Goal: Understand process/instructions: Learn how to perform a task or action

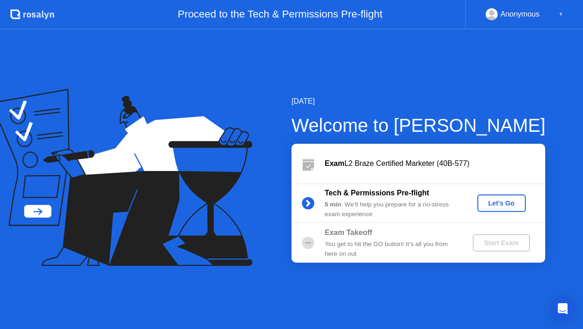
click at [506, 198] on button "Let's Go" at bounding box center [502, 204] width 48 height 18
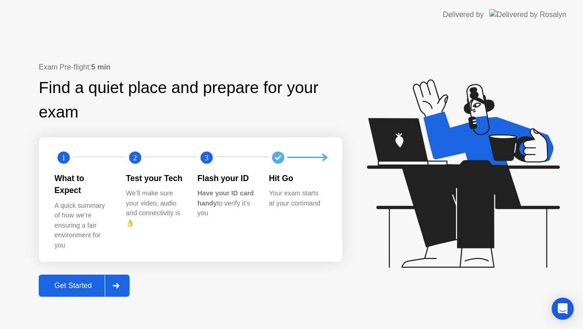
click at [75, 282] on div "Get Started" at bounding box center [73, 286] width 63 height 8
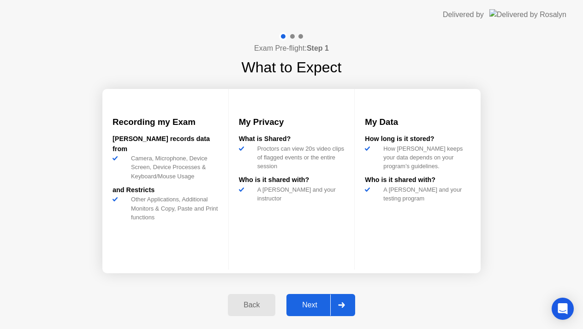
click at [316, 309] on div "Next" at bounding box center [309, 305] width 41 height 8
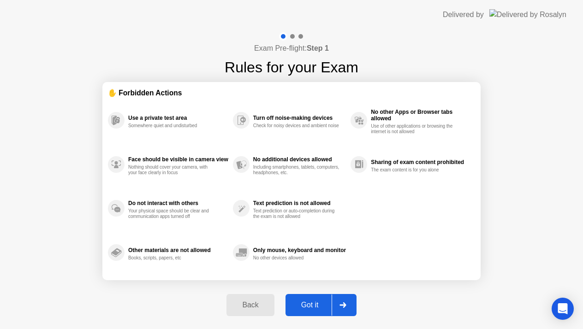
click at [316, 305] on div "Got it" at bounding box center [309, 305] width 43 height 8
select select "**********"
select select "*******"
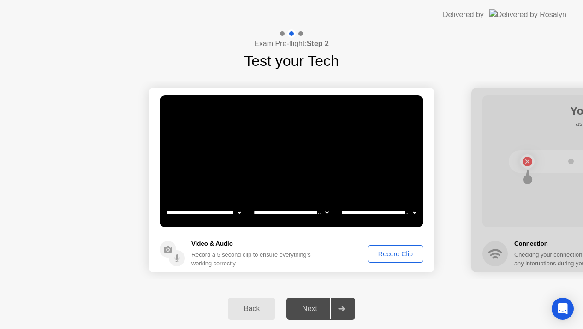
click at [409, 255] on div "Record Clip" at bounding box center [395, 254] width 49 height 7
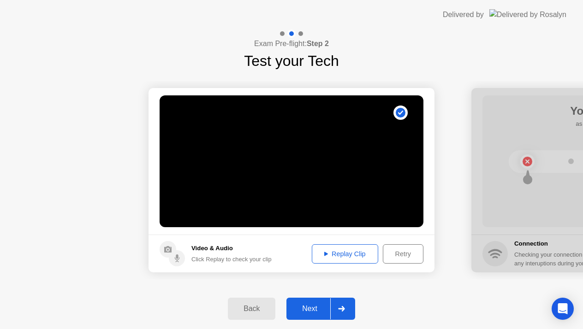
click at [308, 311] on div "Next" at bounding box center [309, 309] width 41 height 8
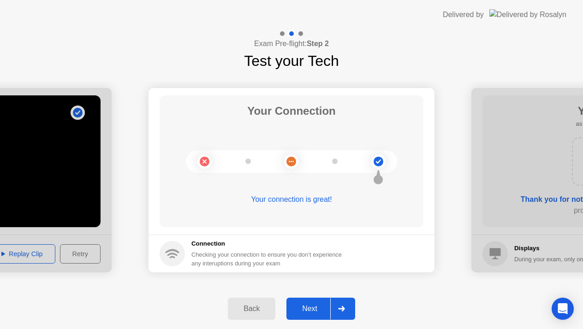
click at [311, 305] on div "Next" at bounding box center [309, 309] width 41 height 8
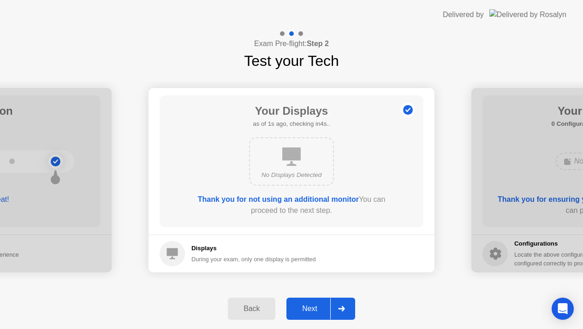
click at [311, 305] on div "Next" at bounding box center [309, 309] width 41 height 8
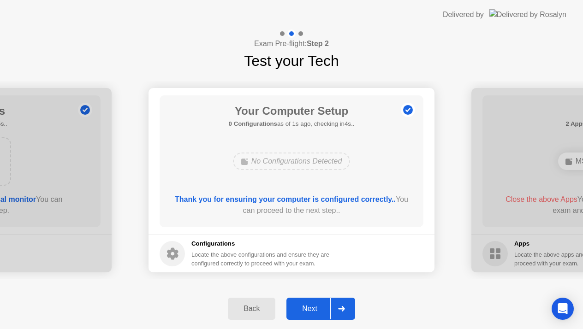
click at [311, 305] on div "Next" at bounding box center [309, 309] width 41 height 8
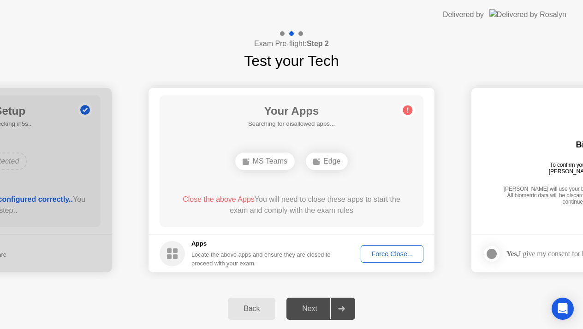
click at [387, 245] on footer "Apps Locate the above apps and ensure they are closed to proceed with your exam…" at bounding box center [292, 254] width 286 height 38
click at [390, 252] on div "Force Close..." at bounding box center [392, 254] width 56 height 7
click at [380, 255] on div "Force Close..." at bounding box center [392, 254] width 56 height 7
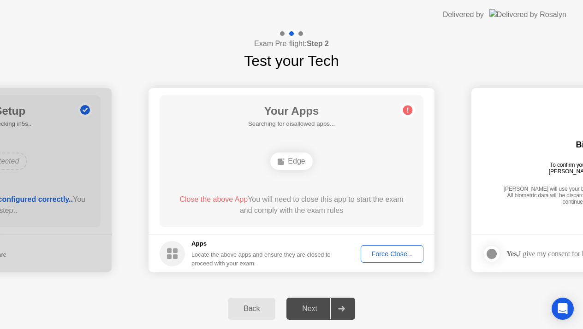
click at [381, 255] on div "Force Close..." at bounding box center [392, 254] width 56 height 7
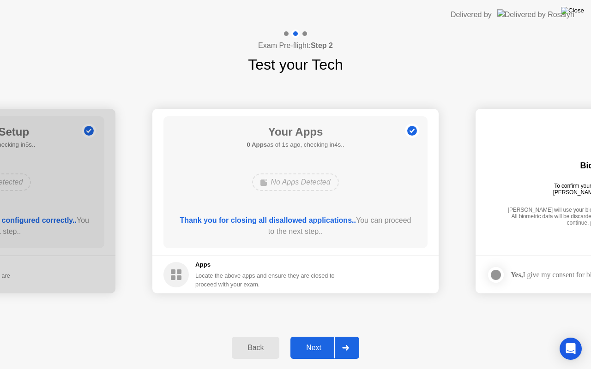
click at [581, 8] on img at bounding box center [572, 10] width 23 height 7
